Goal: Information Seeking & Learning: Learn about a topic

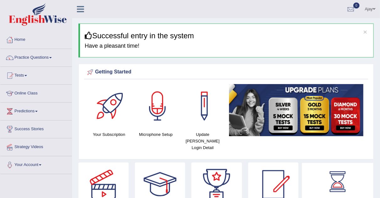
click at [52, 57] on link "Practice Questions" at bounding box center [36, 57] width 72 height 16
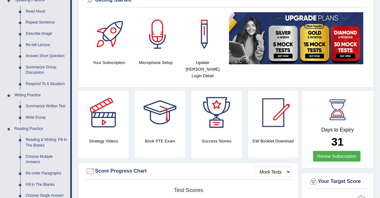
scroll to position [71, 0]
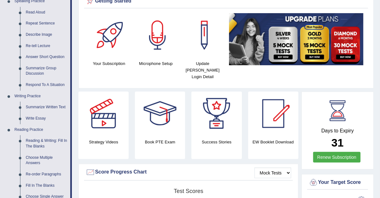
drag, startPoint x: 385, startPoint y: 38, endPoint x: 383, endPoint y: 25, distance: 12.7
click at [380, 25] on html "Toggle navigation Home Practice Questions Speaking Practice Read Aloud Repeat S…" at bounding box center [190, 28] width 380 height 198
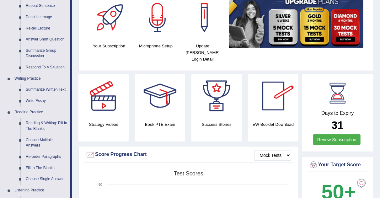
scroll to position [77, 0]
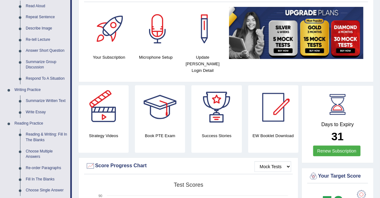
drag, startPoint x: 71, startPoint y: 92, endPoint x: 71, endPoint y: 104, distance: 11.6
click at [71, 104] on li "Practice Questions Speaking Practice Read Aloud Repeat Sentence Describe Image …" at bounding box center [36, 148] width 72 height 353
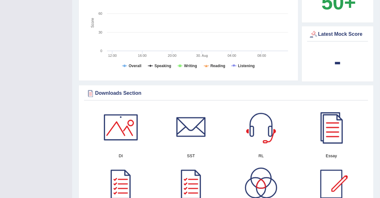
scroll to position [0, 0]
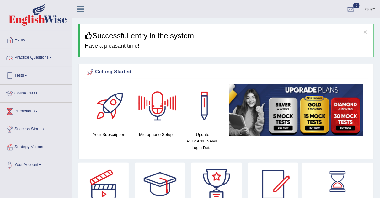
click at [53, 56] on link "Practice Questions" at bounding box center [36, 57] width 72 height 16
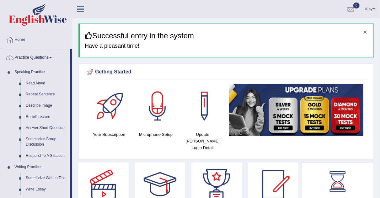
click at [365, 30] on button "×" at bounding box center [366, 32] width 4 height 7
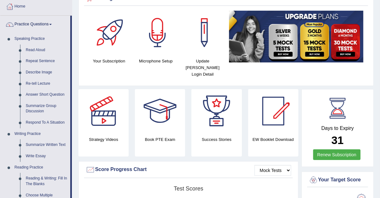
scroll to position [207, 0]
